Goal: Transaction & Acquisition: Purchase product/service

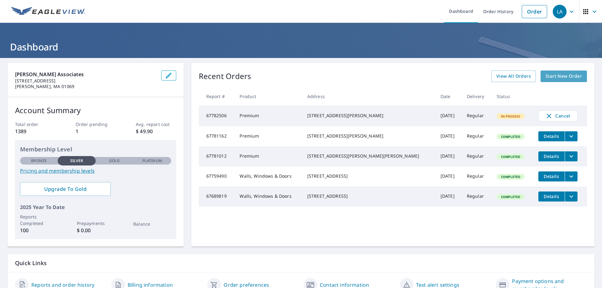
click at [549, 77] on span "Start New Order" at bounding box center [564, 76] width 36 height 8
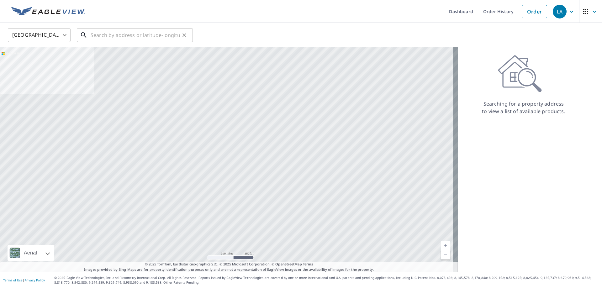
click at [159, 37] on input "text" at bounding box center [135, 35] width 89 height 18
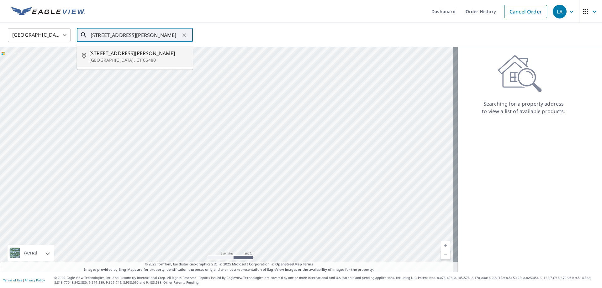
click at [103, 52] on span "[STREET_ADDRESS][PERSON_NAME]" at bounding box center [138, 54] width 99 height 8
type input "[STREET_ADDRESS][PERSON_NAME]"
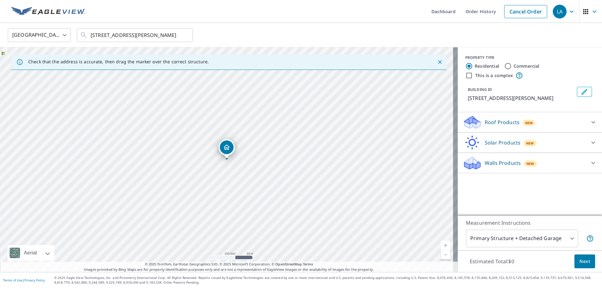
click at [442, 246] on link "Current Level 17, Zoom In" at bounding box center [445, 245] width 9 height 9
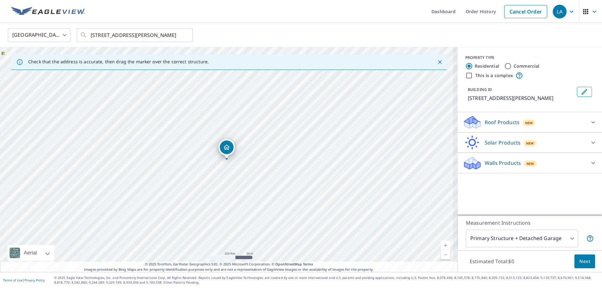
click at [442, 246] on link "Current Level 17.54231816331266, Zoom In" at bounding box center [445, 245] width 9 height 9
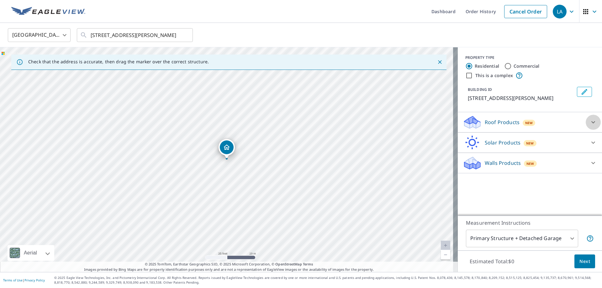
click at [590, 121] on icon at bounding box center [594, 123] width 8 height 8
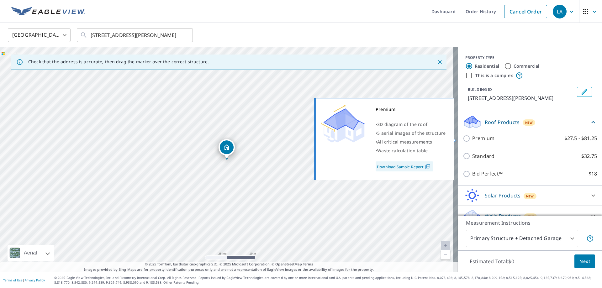
click at [473, 139] on p "Premium" at bounding box center [484, 139] width 22 height 8
click at [468, 139] on input "Premium $27.5 - $81.25" at bounding box center [467, 139] width 9 height 8
checkbox input "true"
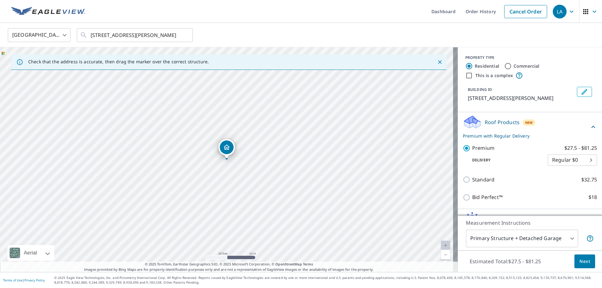
click at [580, 262] on span "Next" at bounding box center [585, 262] width 11 height 8
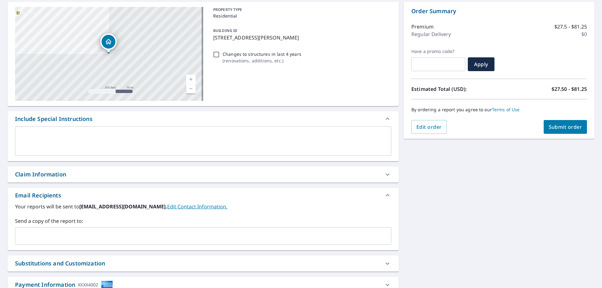
scroll to position [63, 0]
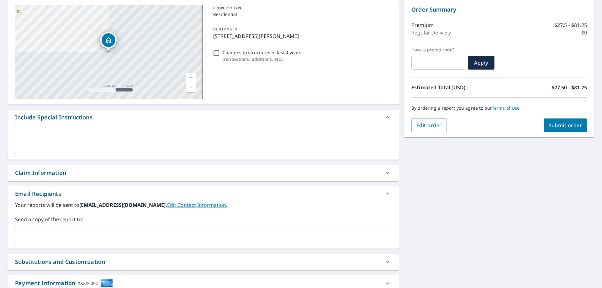
click at [384, 172] on icon at bounding box center [388, 173] width 8 height 8
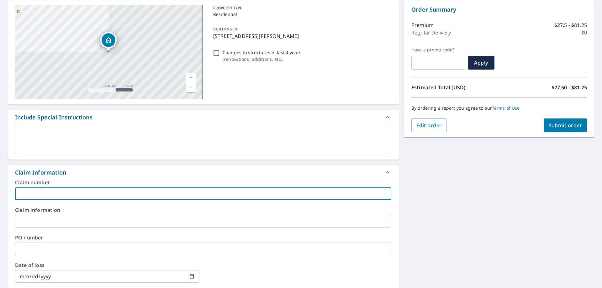
click at [66, 189] on input "text" at bounding box center [203, 194] width 377 height 13
paste input "2025-116982"
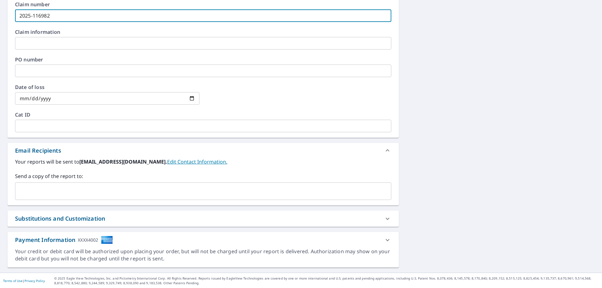
scroll to position [242, 0]
type input "2025-116982"
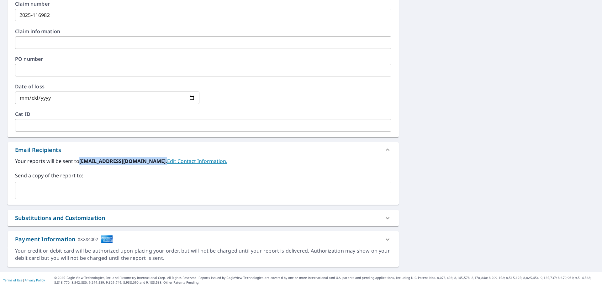
drag, startPoint x: 160, startPoint y: 162, endPoint x: 80, endPoint y: 163, distance: 80.6
click at [80, 163] on b "[EMAIL_ADDRESS][DOMAIN_NAME]." at bounding box center [123, 161] width 88 height 7
copy b "[EMAIL_ADDRESS][DOMAIN_NAME]"
click at [64, 192] on input "text" at bounding box center [198, 191] width 361 height 12
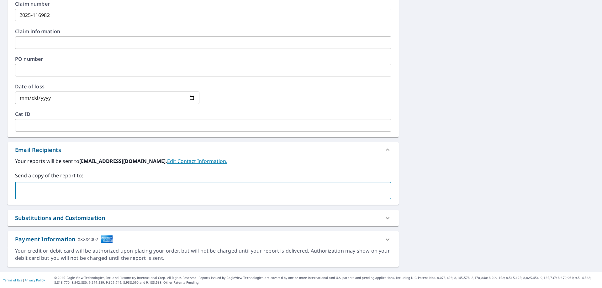
paste input "[EMAIL_ADDRESS][DOMAIN_NAME]"
drag, startPoint x: 36, startPoint y: 191, endPoint x: 2, endPoint y: 191, distance: 34.8
click at [2, 191] on div "[STREET_ADDRESS][PERSON_NAME] Aerial Road A standard road map Aerial A detailed…" at bounding box center [301, 44] width 602 height 456
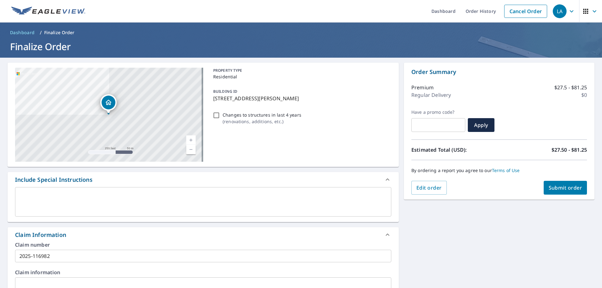
scroll to position [0, 0]
type input "[EMAIL_ADDRESS][DOMAIN_NAME]"
click at [560, 191] on span "Submit order" at bounding box center [566, 188] width 34 height 7
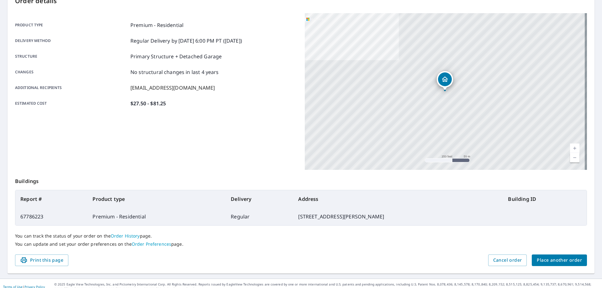
scroll to position [81, 0]
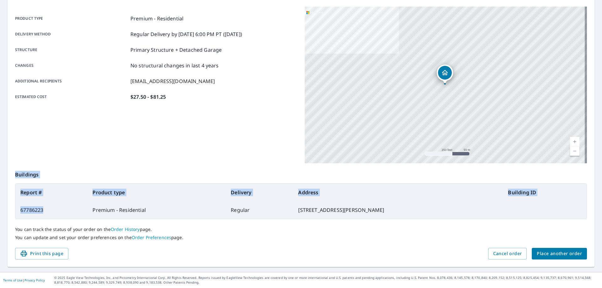
drag, startPoint x: 49, startPoint y: 211, endPoint x: 11, endPoint y: 210, distance: 38.3
click at [11, 210] on div "Order details Product type Premium - Residential Delivery method Regular Delive…" at bounding box center [301, 124] width 587 height 285
click at [56, 210] on td "67786223" at bounding box center [51, 210] width 72 height 18
drag, startPoint x: 52, startPoint y: 210, endPoint x: 19, endPoint y: 211, distance: 33.3
click at [19, 211] on td "67786223" at bounding box center [51, 210] width 72 height 18
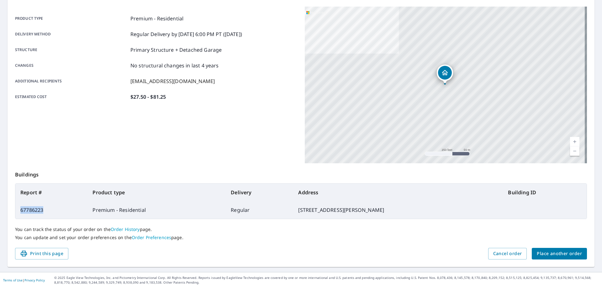
copy td "67786223"
drag, startPoint x: 395, startPoint y: 216, endPoint x: 291, endPoint y: 208, distance: 104.8
click at [291, 208] on tr "67786223 Premium - Residential Regular [STREET_ADDRESS][PERSON_NAME]" at bounding box center [301, 210] width 572 height 18
copy tr "[STREET_ADDRESS][PERSON_NAME]"
